Goal: Task Accomplishment & Management: Manage account settings

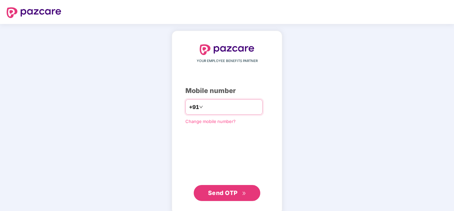
type input "**********"
click at [243, 193] on icon "double-right" at bounding box center [244, 193] width 4 height 4
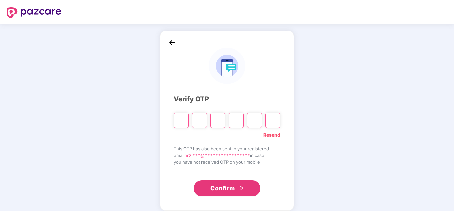
type input "*"
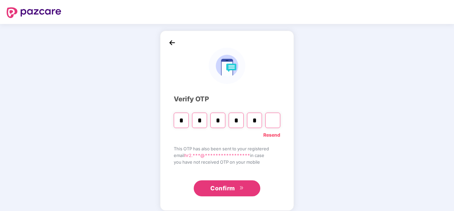
type input "*"
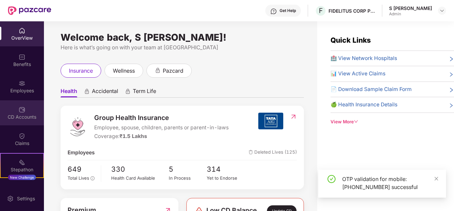
click at [29, 116] on div "CD Accounts" at bounding box center [22, 117] width 44 height 7
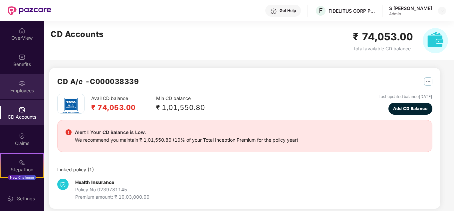
click at [21, 89] on div "Employees" at bounding box center [22, 90] width 44 height 7
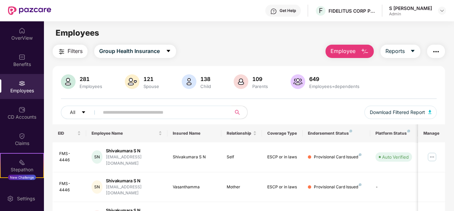
click at [166, 108] on input "text" at bounding box center [163, 112] width 120 height 10
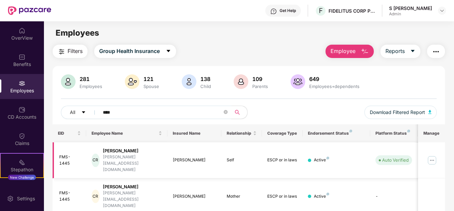
type input "****"
click at [434, 155] on img at bounding box center [432, 160] width 11 height 11
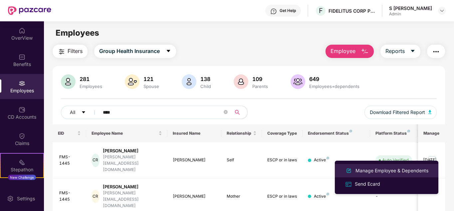
click at [395, 173] on div "Manage Employee & Dependents" at bounding box center [392, 170] width 76 height 7
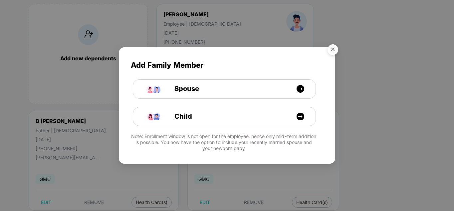
scroll to position [74, 0]
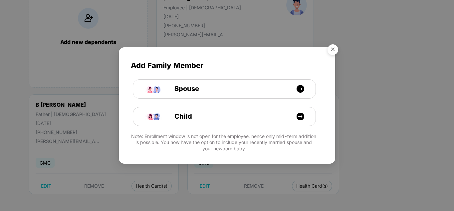
click at [335, 50] on img "Close" at bounding box center [333, 50] width 19 height 19
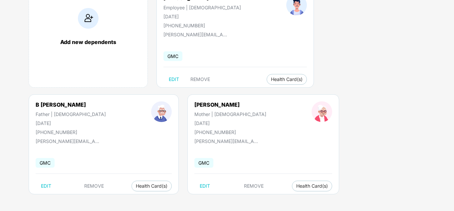
scroll to position [0, 0]
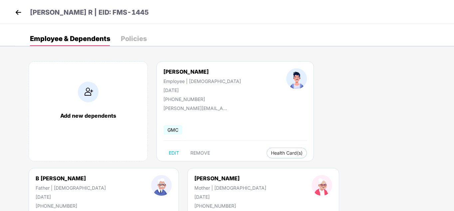
click at [16, 12] on img at bounding box center [18, 12] width 10 height 10
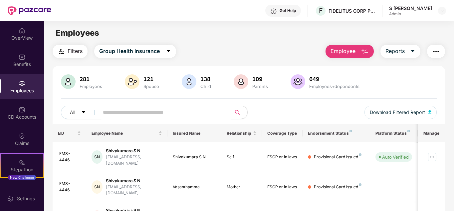
click at [157, 113] on input "text" at bounding box center [163, 112] width 120 height 10
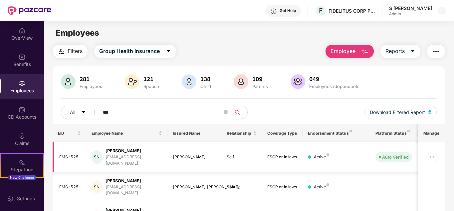
type input "***"
click at [434, 154] on img at bounding box center [432, 156] width 11 height 11
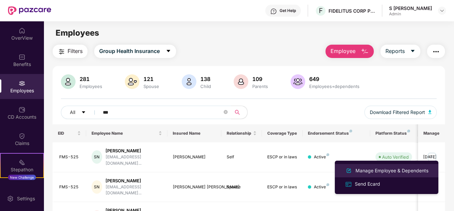
click at [386, 168] on div "Manage Employee & Dependents" at bounding box center [392, 170] width 76 height 7
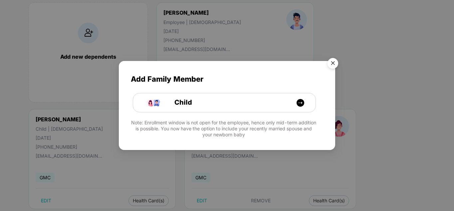
scroll to position [61, 0]
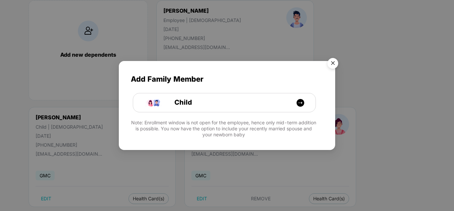
click at [334, 64] on img "Close" at bounding box center [333, 64] width 19 height 19
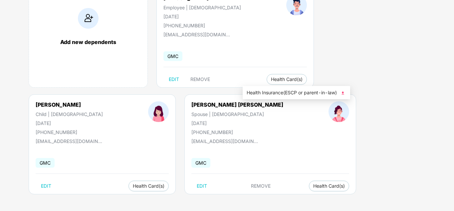
scroll to position [0, 0]
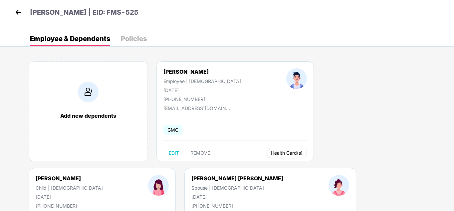
click at [267, 156] on button "Health Card(s)" at bounding box center [287, 152] width 40 height 11
click at [274, 164] on span "Health Insurance(ESCP or parent-in-law)" at bounding box center [297, 165] width 100 height 7
click at [405, 165] on img at bounding box center [405, 166] width 7 height 7
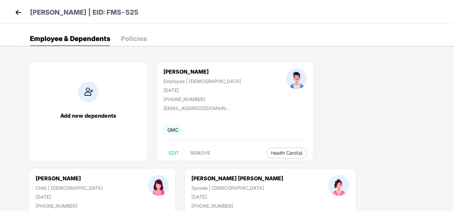
scroll to position [74, 0]
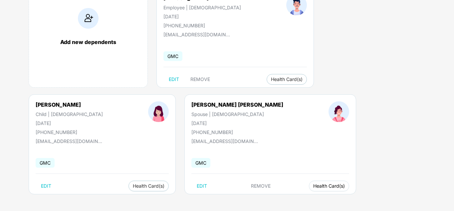
click at [313, 187] on span "Health Card(s)" at bounding box center [329, 185] width 32 height 3
click at [156, 196] on span "Health Insurance(ESCP or parent-in-law)" at bounding box center [170, 198] width 100 height 7
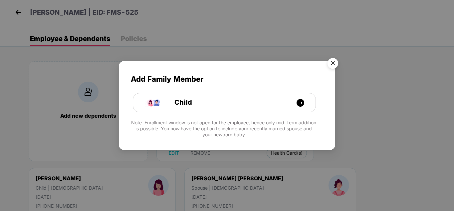
click at [337, 61] on img "Close" at bounding box center [333, 64] width 19 height 19
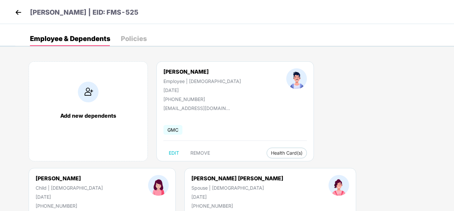
click at [18, 12] on img at bounding box center [18, 12] width 10 height 10
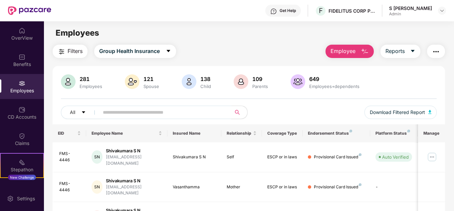
click at [115, 113] on input "text" at bounding box center [163, 112] width 120 height 10
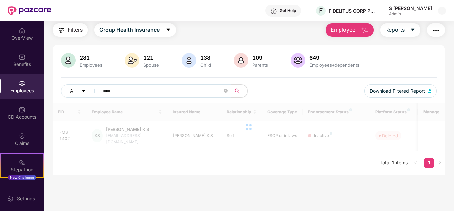
scroll to position [28, 0]
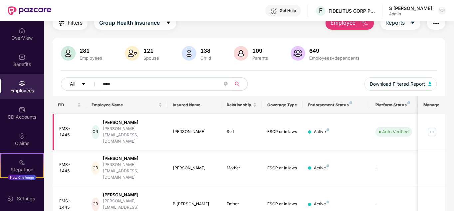
type input "****"
click at [434, 127] on img at bounding box center [432, 132] width 11 height 11
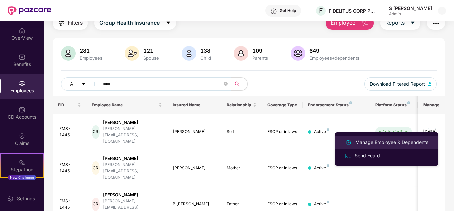
click at [404, 144] on div "Manage Employee & Dependents" at bounding box center [392, 141] width 76 height 7
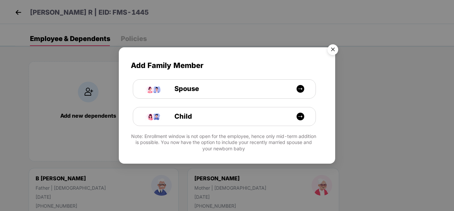
click at [330, 50] on img "Close" at bounding box center [333, 50] width 19 height 19
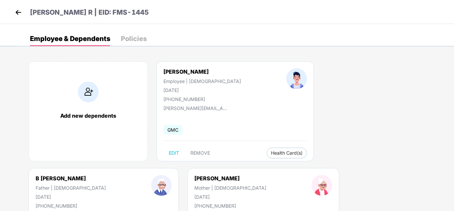
click at [15, 12] on img at bounding box center [18, 12] width 10 height 10
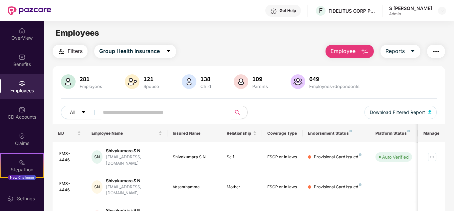
click at [113, 109] on input "text" at bounding box center [163, 112] width 120 height 10
paste input "********"
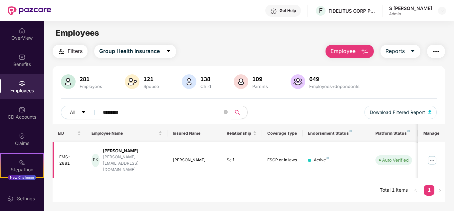
scroll to position [8, 0]
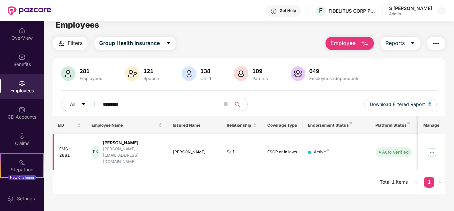
type input "********"
click at [430, 150] on img at bounding box center [432, 152] width 11 height 11
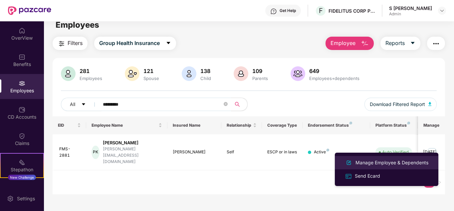
click at [392, 156] on li "Manage Employee & Dependents" at bounding box center [387, 162] width 104 height 13
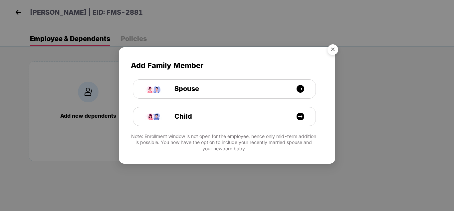
click at [334, 49] on img "Close" at bounding box center [333, 50] width 19 height 19
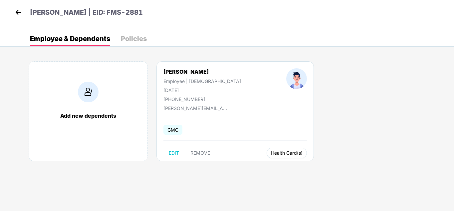
click at [271, 153] on span "Health Card(s)" at bounding box center [287, 152] width 32 height 3
click at [271, 163] on span "Health Insurance(ESCP or parent-in-law)" at bounding box center [283, 165] width 100 height 7
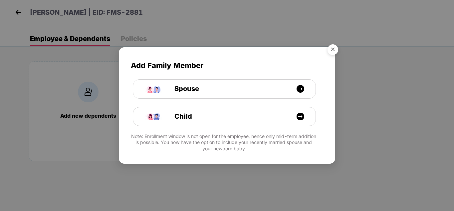
click at [18, 14] on div "Add Family Member Spouse Child Note: Enrollment window is not open for the empl…" at bounding box center [227, 105] width 454 height 211
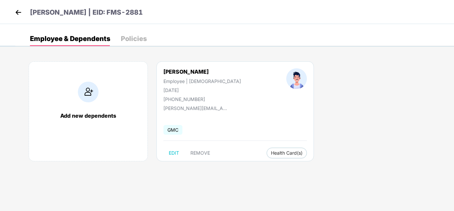
click at [18, 14] on img at bounding box center [18, 12] width 10 height 10
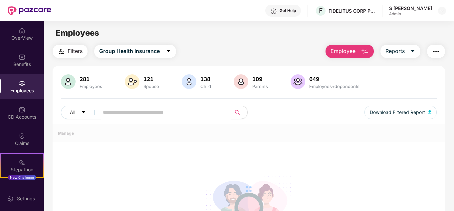
click at [176, 120] on div "All Download Filtered Report" at bounding box center [249, 115] width 376 height 19
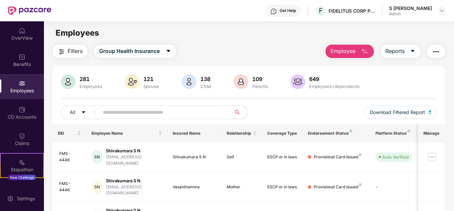
drag, startPoint x: 181, startPoint y: 110, endPoint x: 223, endPoint y: 119, distance: 43.4
click at [181, 110] on input "text" at bounding box center [163, 112] width 120 height 10
paste input "********"
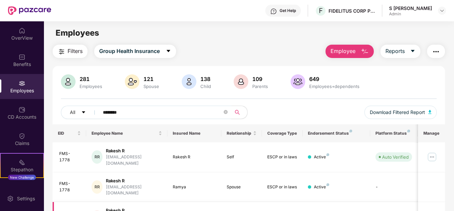
type input "********"
